Goal: Answer question/provide support

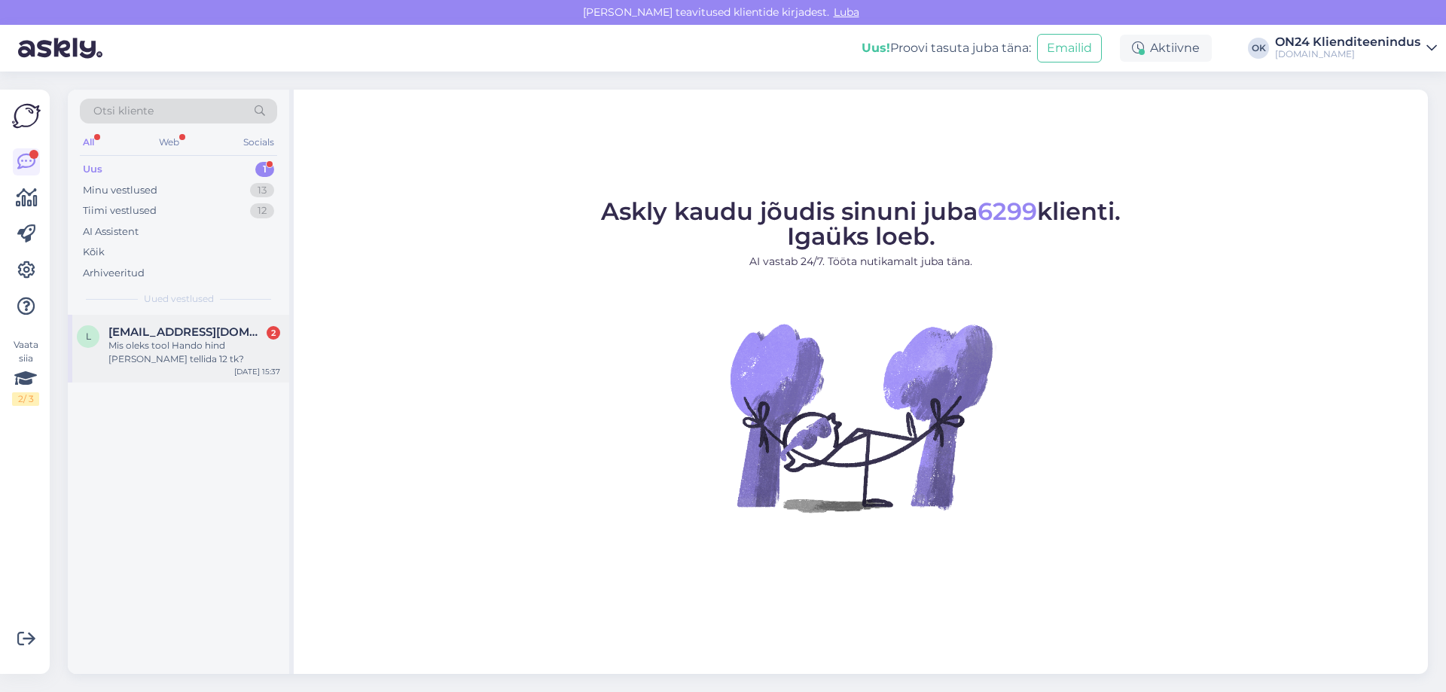
click at [189, 346] on div "Mis oleks tool Hando hind kui neid tellida 12 tk?" at bounding box center [194, 352] width 172 height 27
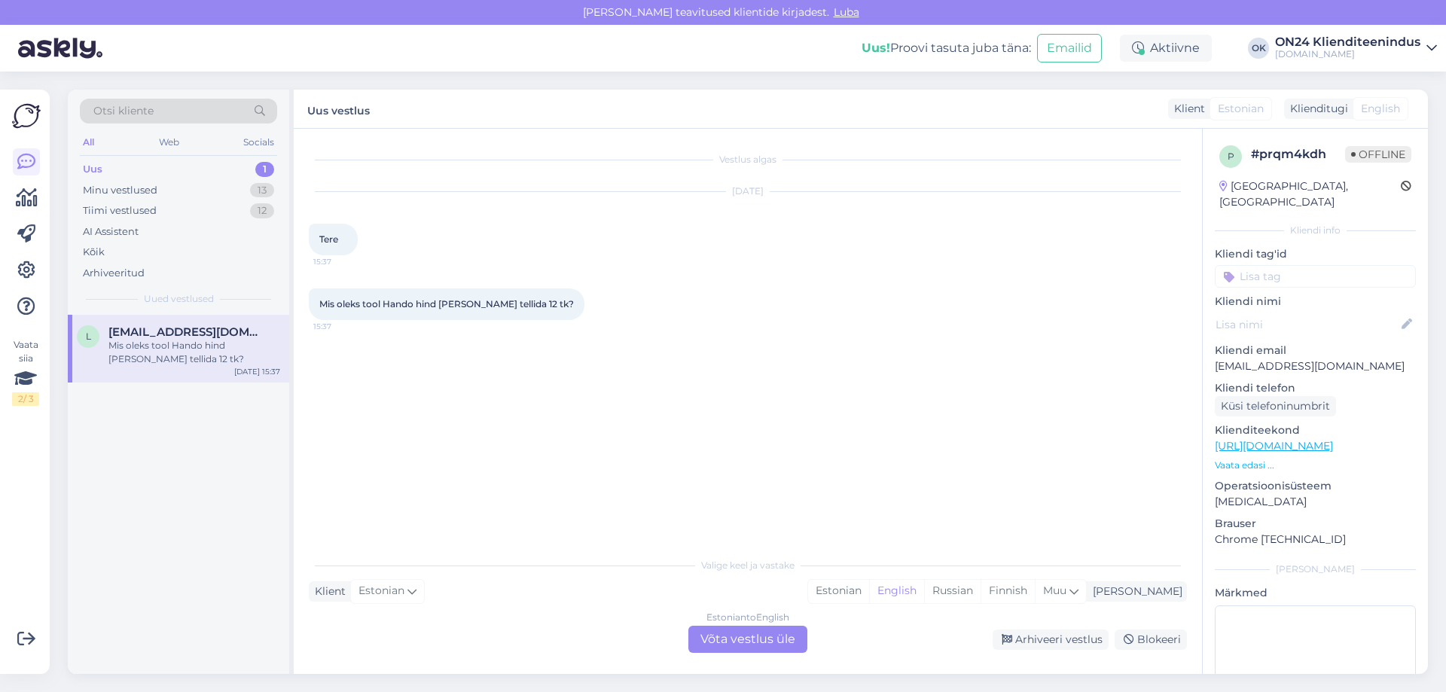
click at [1252, 459] on p "Vaata edasi ..." at bounding box center [1315, 466] width 201 height 14
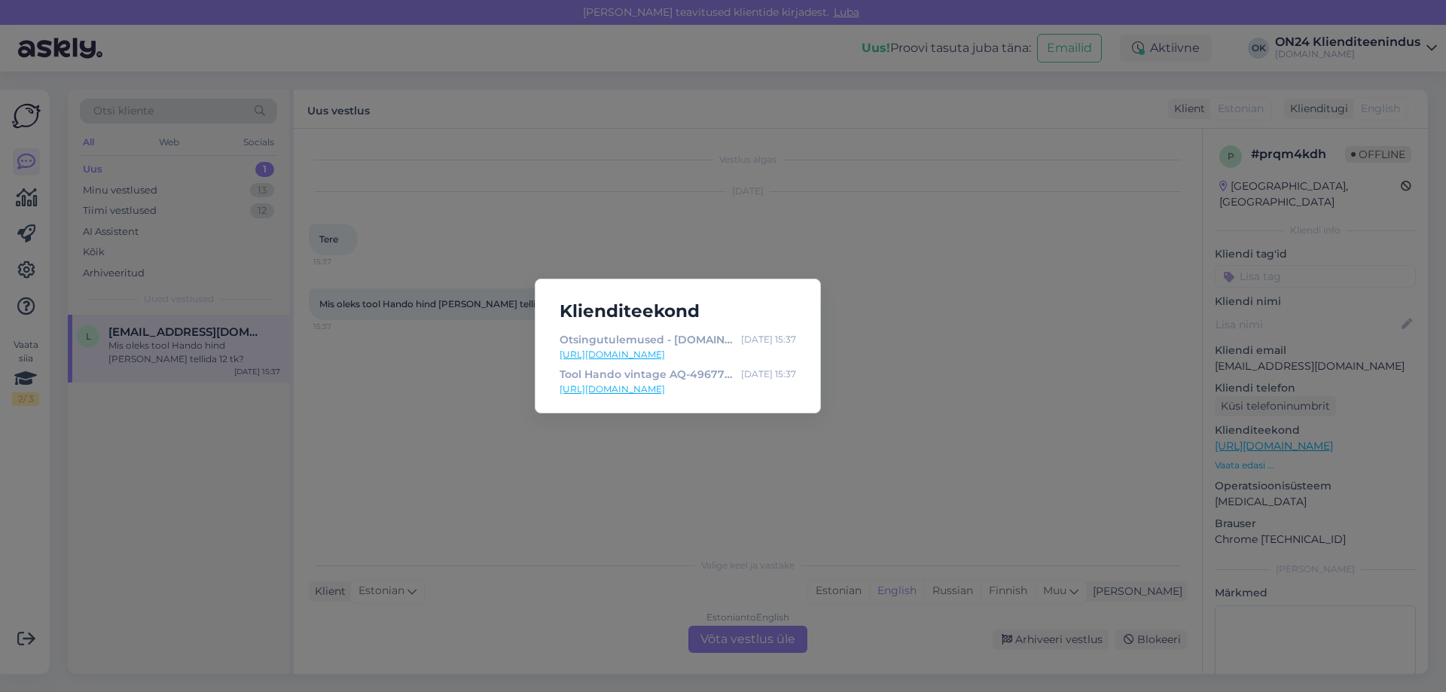
click at [714, 391] on link "https://www.on24.ee/p/496772/tool-hando-vintage" at bounding box center [678, 390] width 236 height 14
click at [752, 500] on div "Klienditeekond Otsingutulemused - ON24.ee Sisustuskaubamaja Aug 27 15:37 https:…" at bounding box center [723, 346] width 1446 height 692
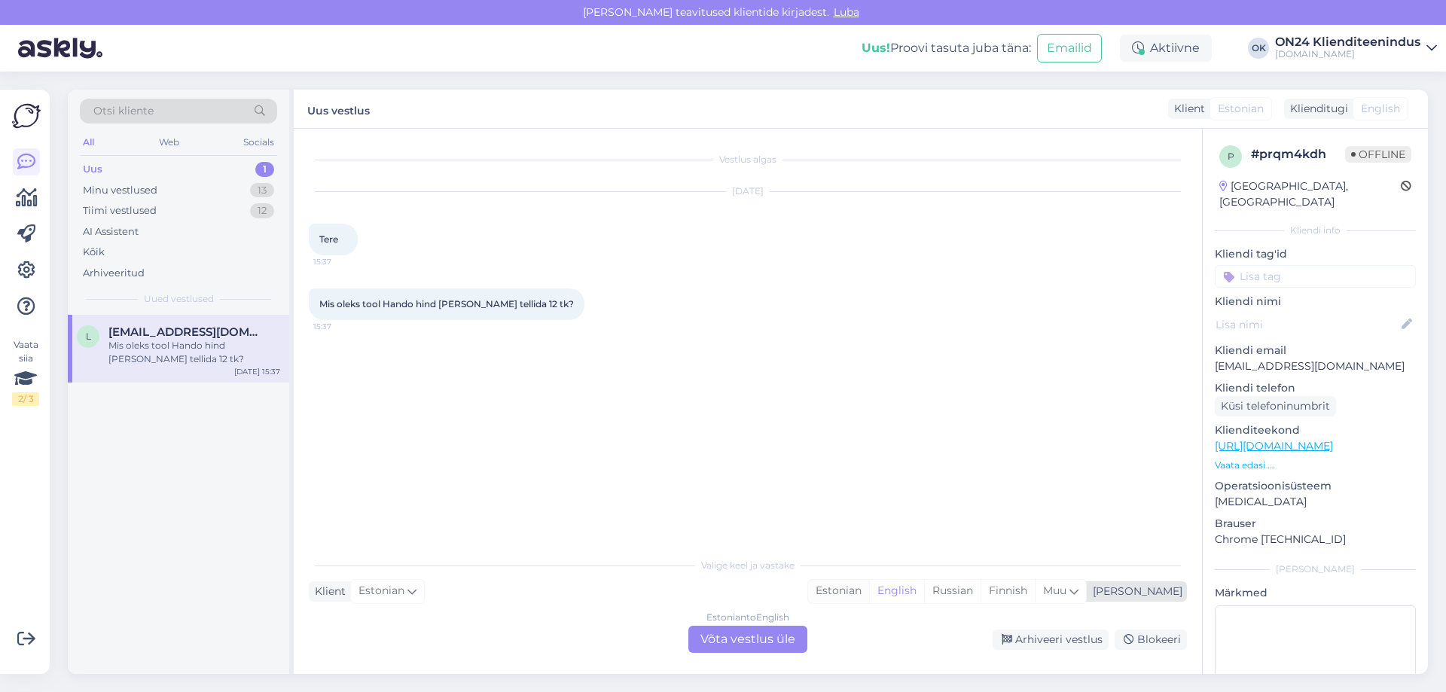
click at [869, 596] on div "Estonian" at bounding box center [838, 591] width 61 height 23
click at [780, 644] on div "Estonian to Estonian Võta vestlus üle" at bounding box center [747, 639] width 119 height 27
click at [717, 633] on div "Estonian to Estonian Võta vestlus üle" at bounding box center [747, 639] width 119 height 27
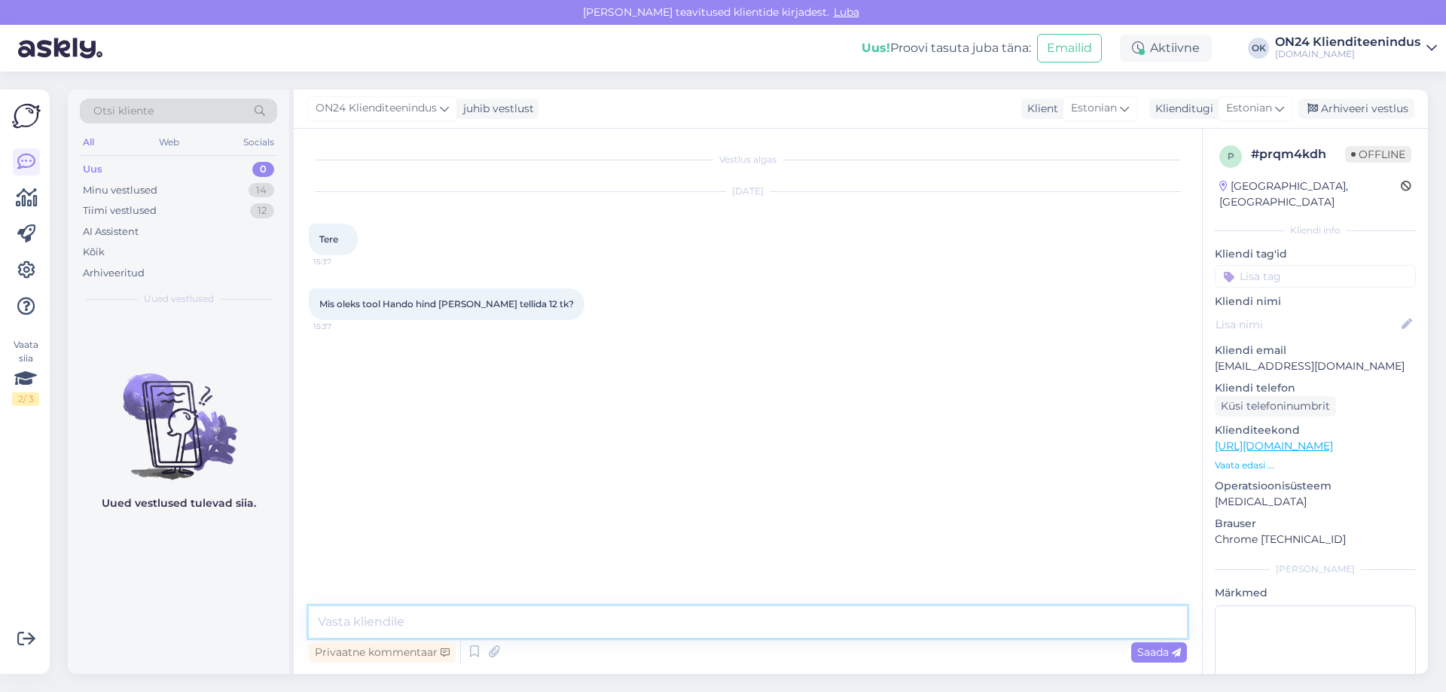
click at [690, 626] on textarea at bounding box center [748, 622] width 878 height 32
type textarea "Tere! Kas Te eile helistasite seoses tooliga?"
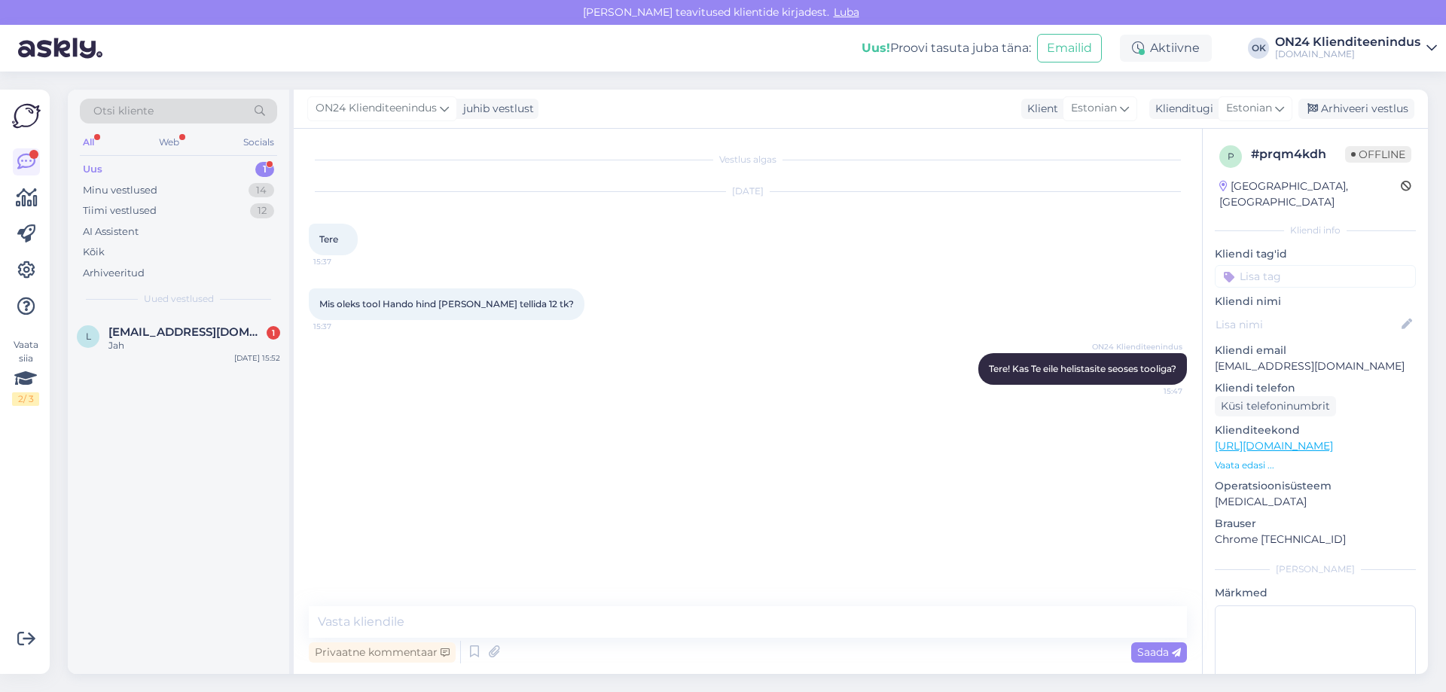
click at [495, 487] on div "Vestlus algas Aug 27 2025 Tere 15:37 Mis oleks tool Hando hind kui neid tellida…" at bounding box center [755, 368] width 892 height 449
click at [172, 340] on div "Jah" at bounding box center [194, 346] width 172 height 14
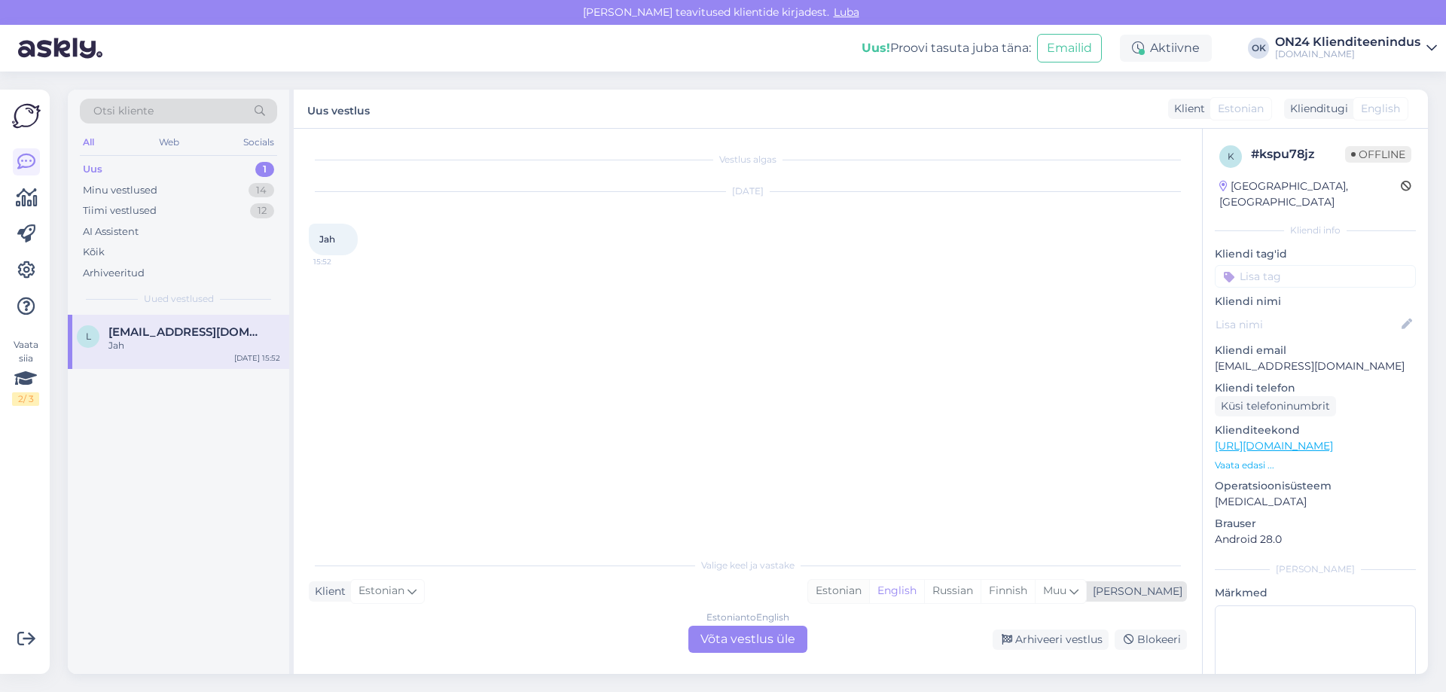
click at [869, 592] on div "Estonian" at bounding box center [838, 591] width 61 height 23
click at [761, 652] on div "Estonian to Estonian Võta vestlus üle" at bounding box center [747, 639] width 119 height 27
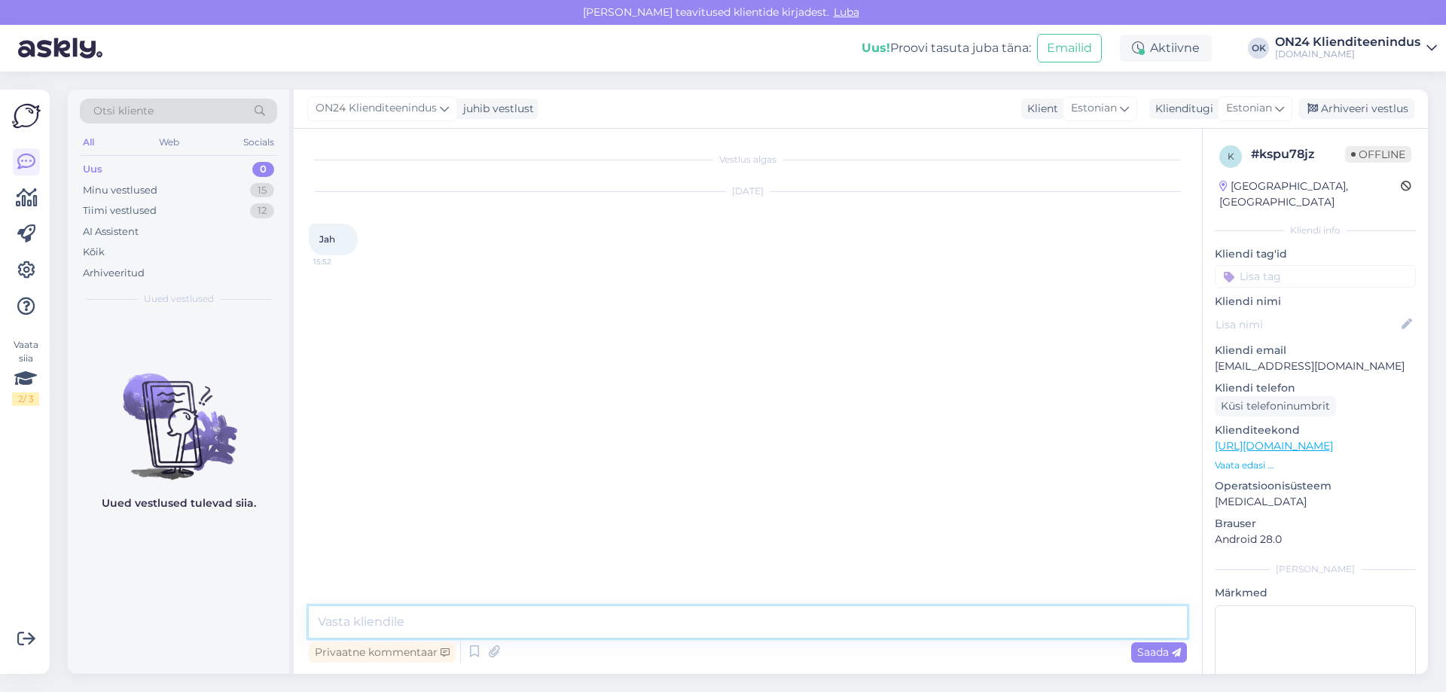
click at [429, 621] on textarea at bounding box center [748, 622] width 878 height 32
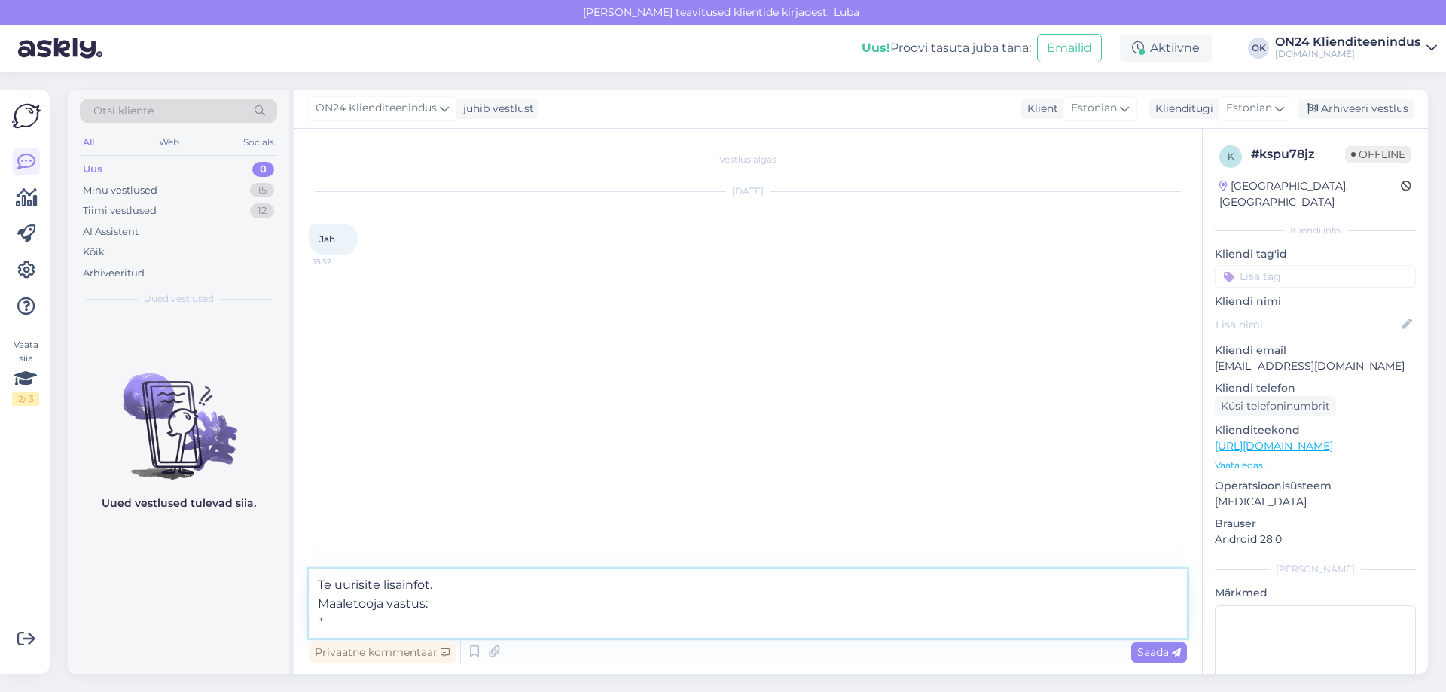
paste textarea "Tegemist on sile ja pehme kunstnahaga, ei ole seemisnaha laadne. Saab pühkida n…"
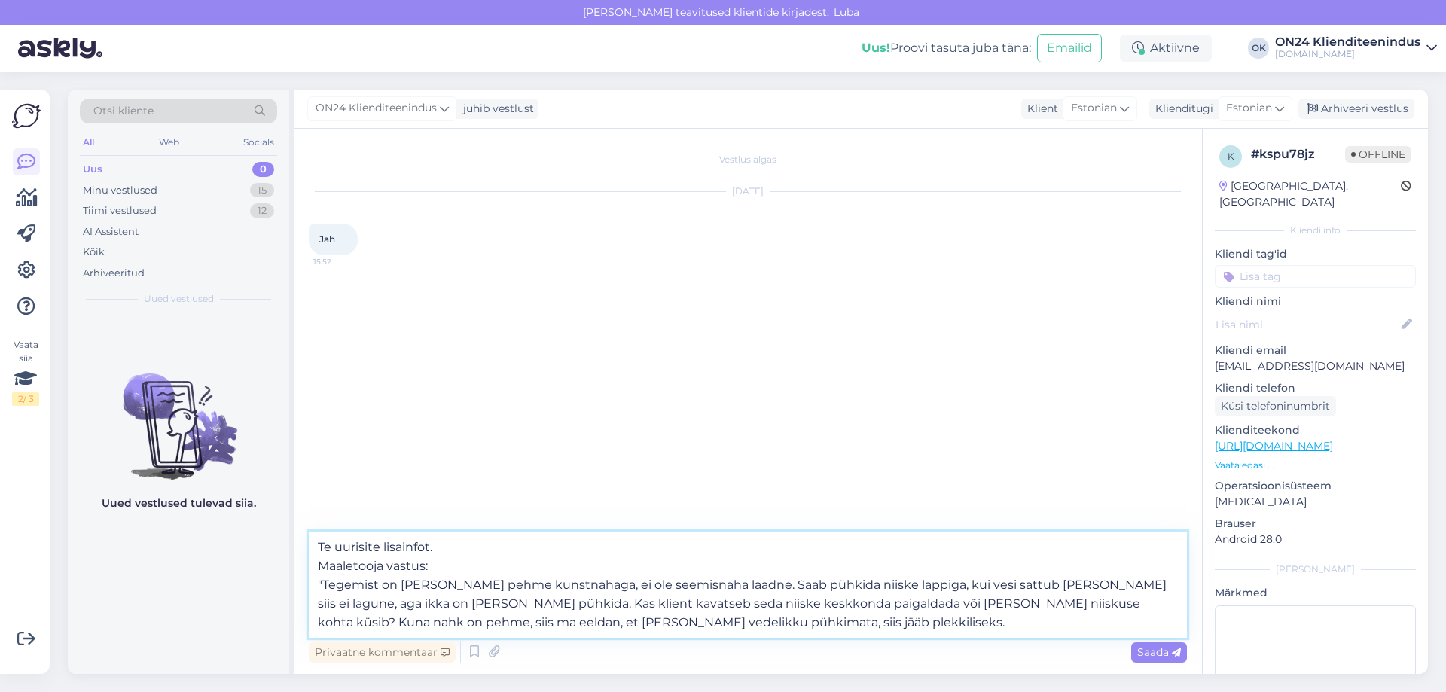
type textarea "Te uurisite lisainfot. Maaletooja vastus: "Tegemist on sile ja pehme kunstnahag…"
